Goal: Task Accomplishment & Management: Manage account settings

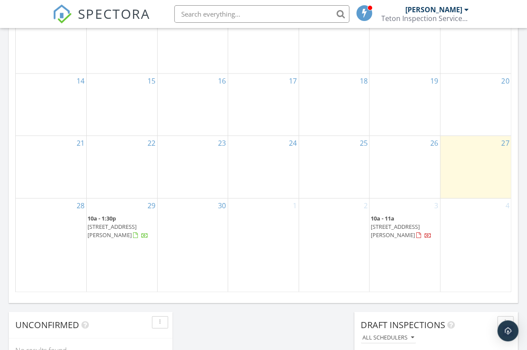
scroll to position [542, 0]
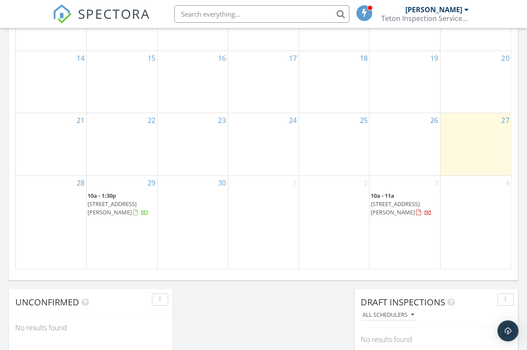
click at [429, 217] on div at bounding box center [427, 213] width 7 height 7
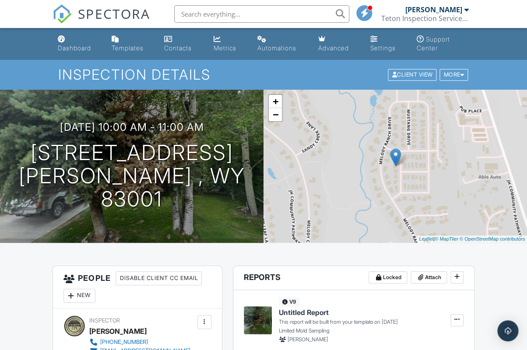
click at [466, 8] on div at bounding box center [466, 9] width 4 height 7
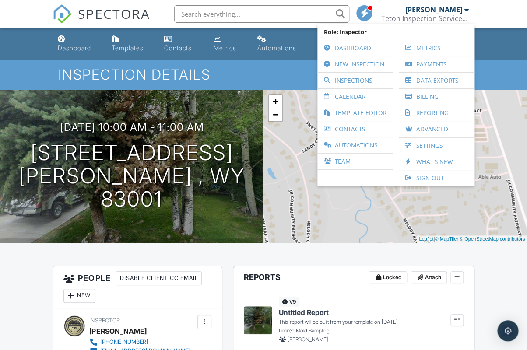
click at [501, 13] on nav "SPECTORA Cody Nish Teton Inspection Services, LLC Role: Inspector Dashboard New…" at bounding box center [263, 14] width 527 height 28
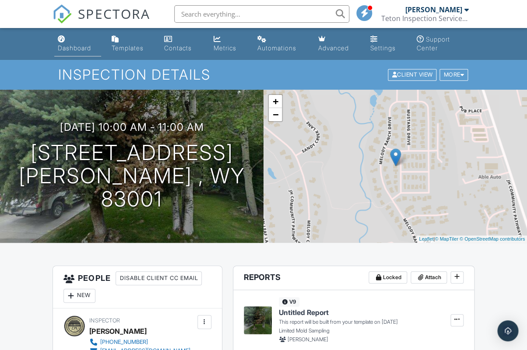
click at [72, 55] on link "Dashboard" at bounding box center [77, 43] width 47 height 25
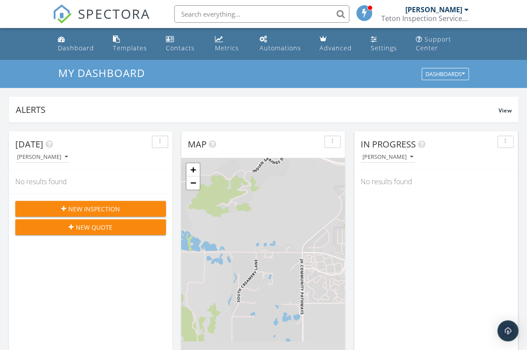
click at [459, 7] on div "[PERSON_NAME]" at bounding box center [433, 9] width 57 height 9
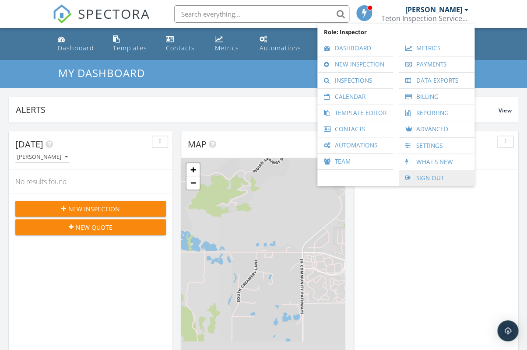
click at [470, 170] on link "Sign Out" at bounding box center [436, 178] width 67 height 16
